Goal: Find specific page/section: Find specific page/section

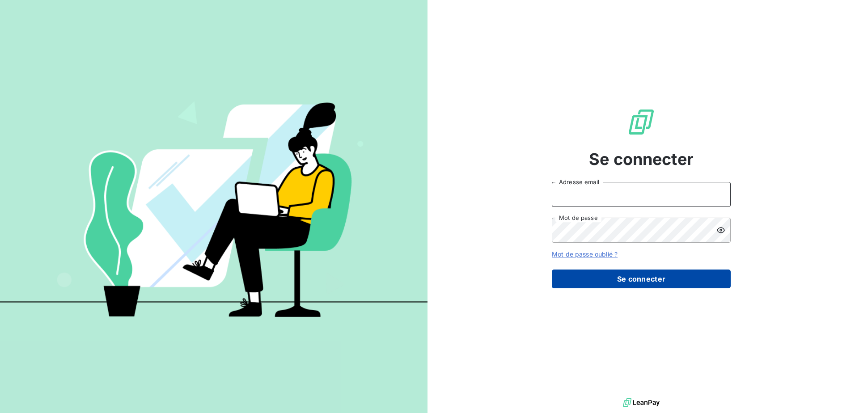
type input "[EMAIL_ADDRESS][DOMAIN_NAME]"
click at [641, 281] on button "Se connecter" at bounding box center [641, 279] width 179 height 19
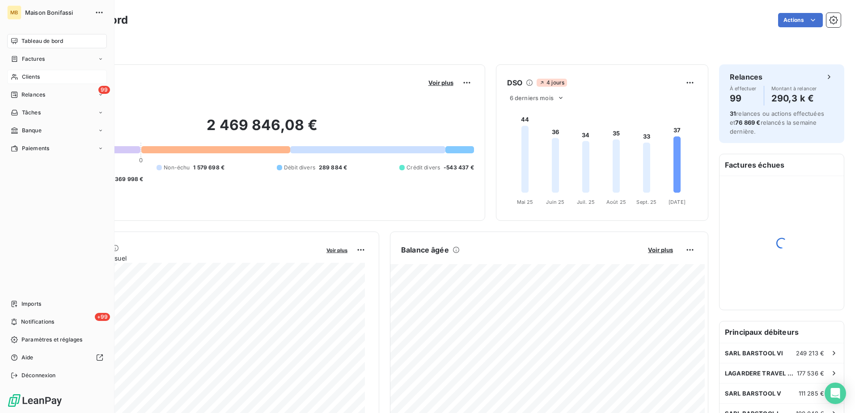
click at [39, 77] on span "Clients" at bounding box center [31, 77] width 18 height 8
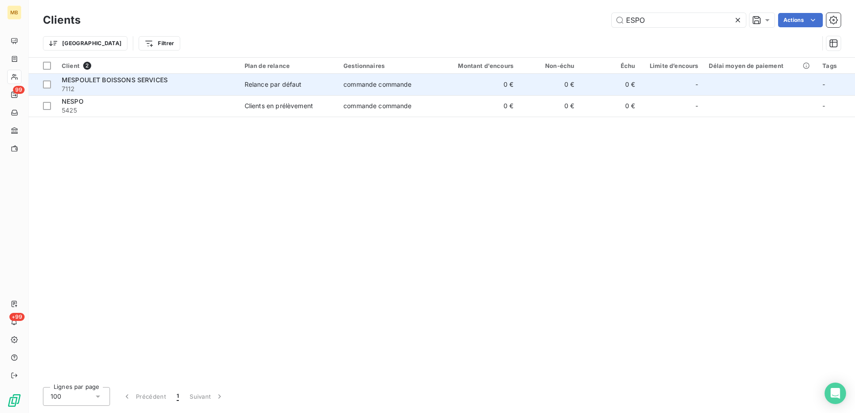
type input "ESPO"
click at [249, 85] on div "Relance par défaut" at bounding box center [273, 84] width 57 height 9
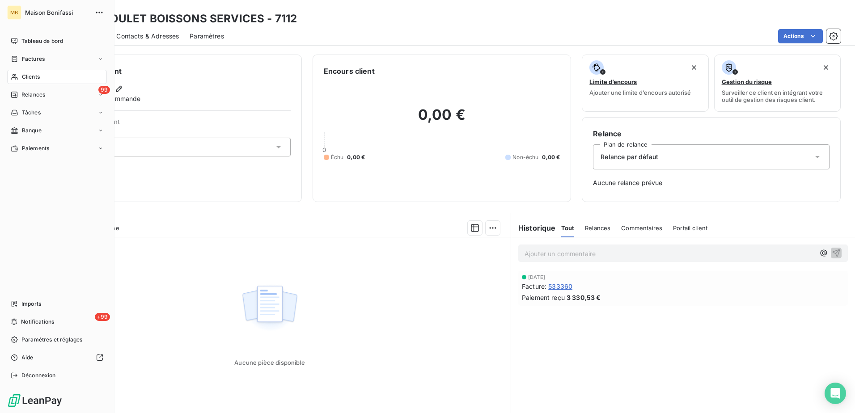
click at [29, 76] on span "Clients" at bounding box center [31, 77] width 18 height 8
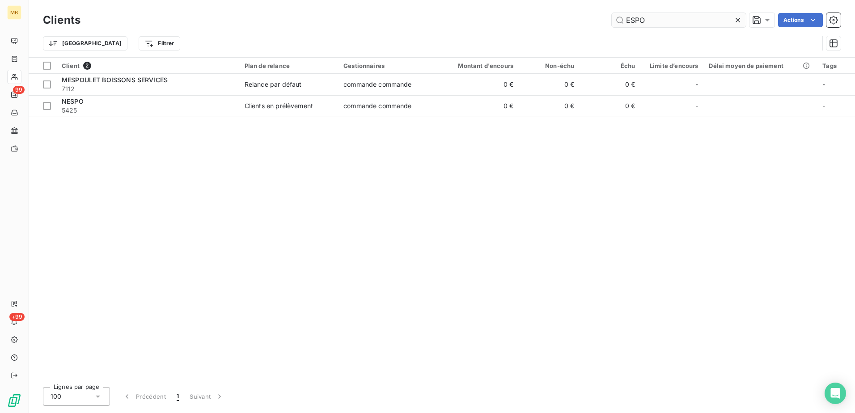
click at [680, 20] on input "ESPO" at bounding box center [679, 20] width 134 height 14
